Goal: Transaction & Acquisition: Obtain resource

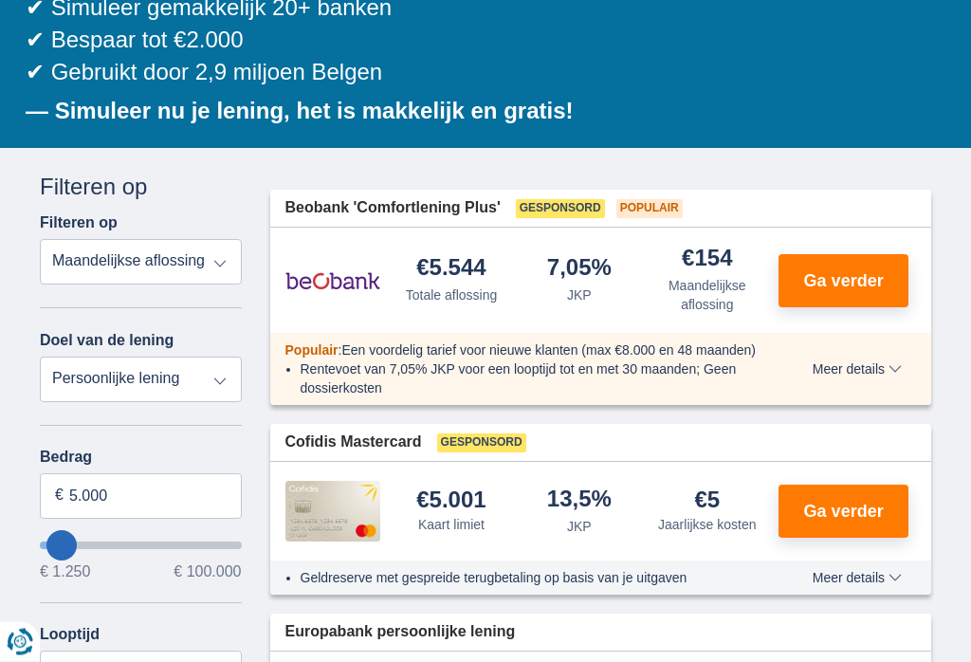
scroll to position [360, 0]
click at [179, 504] on input "5.000" at bounding box center [141, 496] width 202 height 46
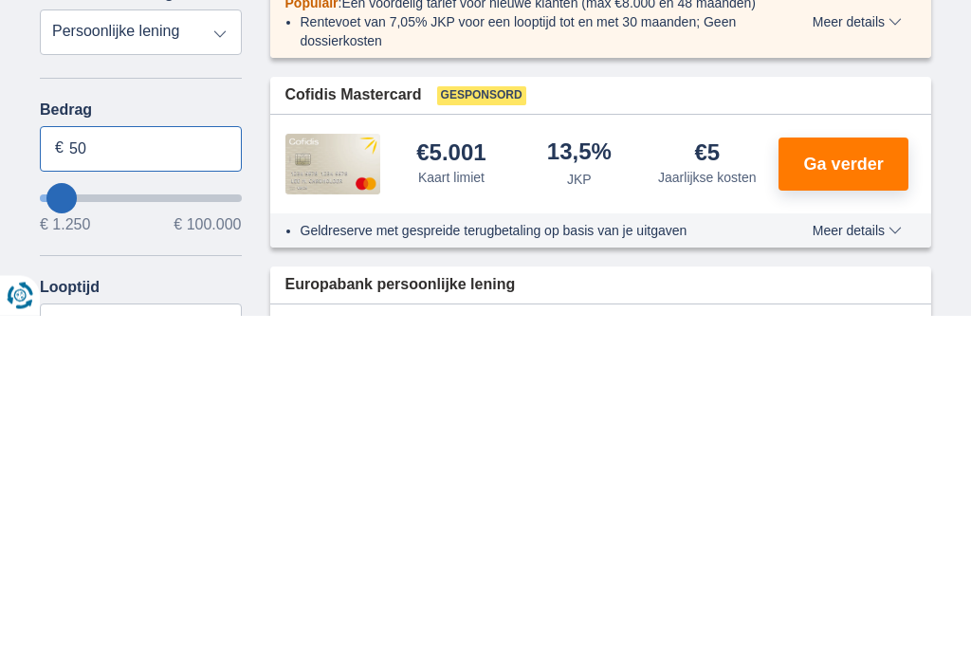
type input "5"
type input "4.000"
type input "4250"
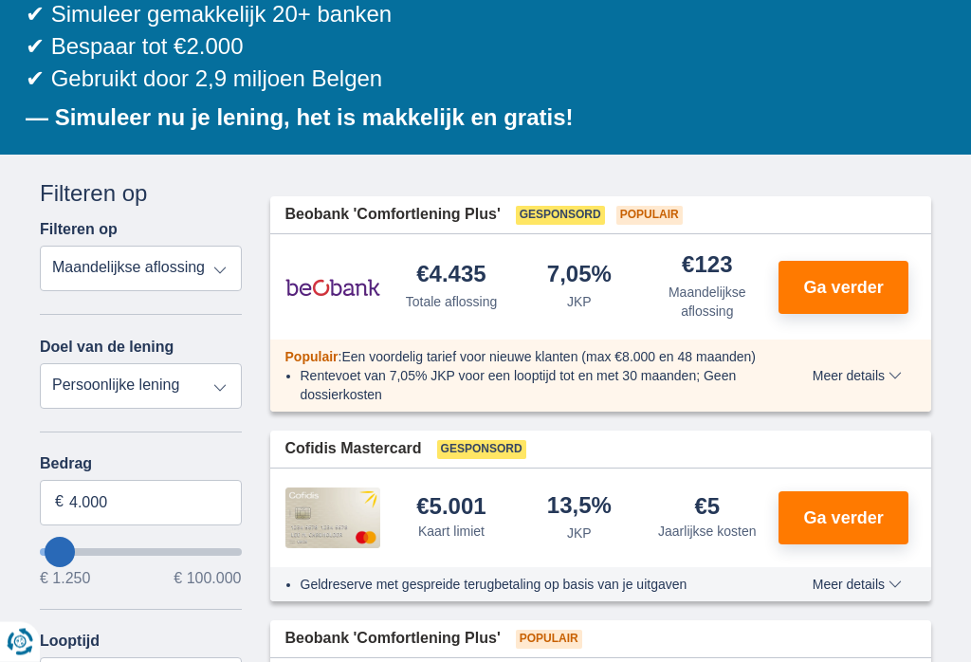
scroll to position [359, 0]
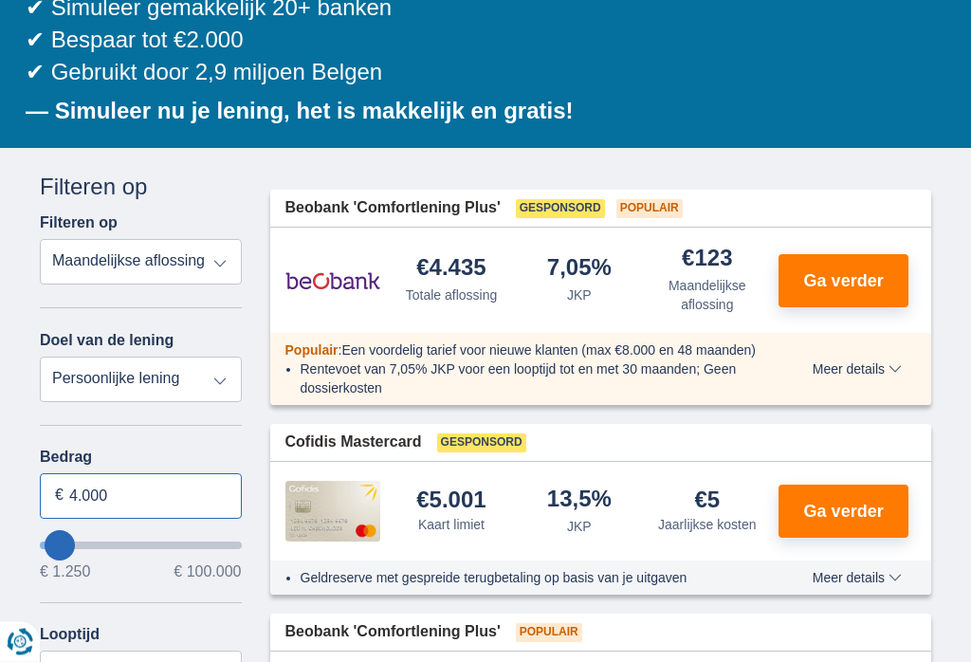
click at [175, 510] on input "4.000" at bounding box center [141, 497] width 202 height 46
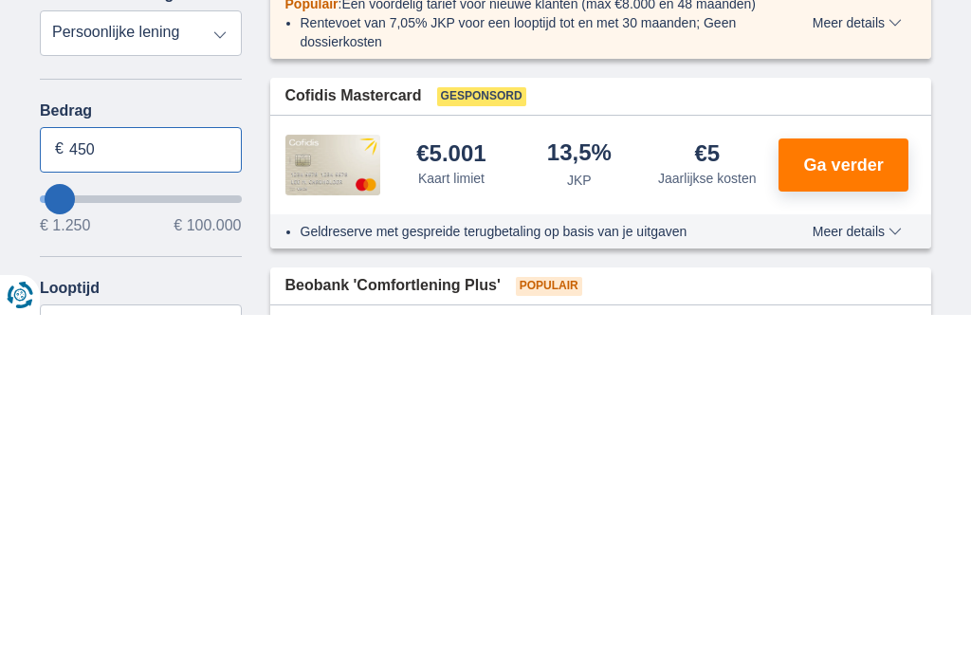
type input "4.500"
type input "4250"
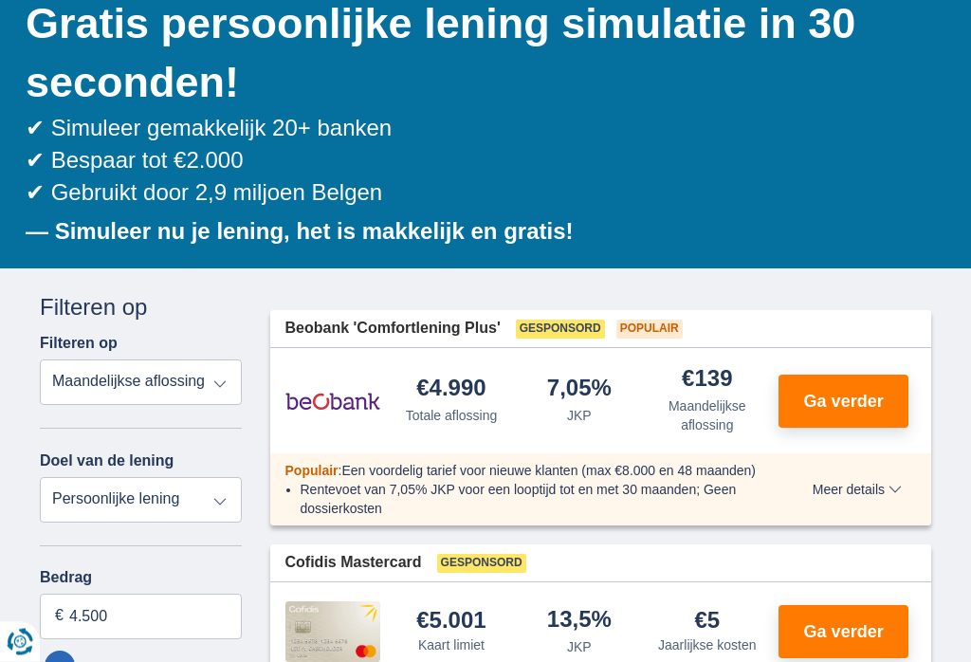
scroll to position [0, 0]
